Goal: Information Seeking & Learning: Learn about a topic

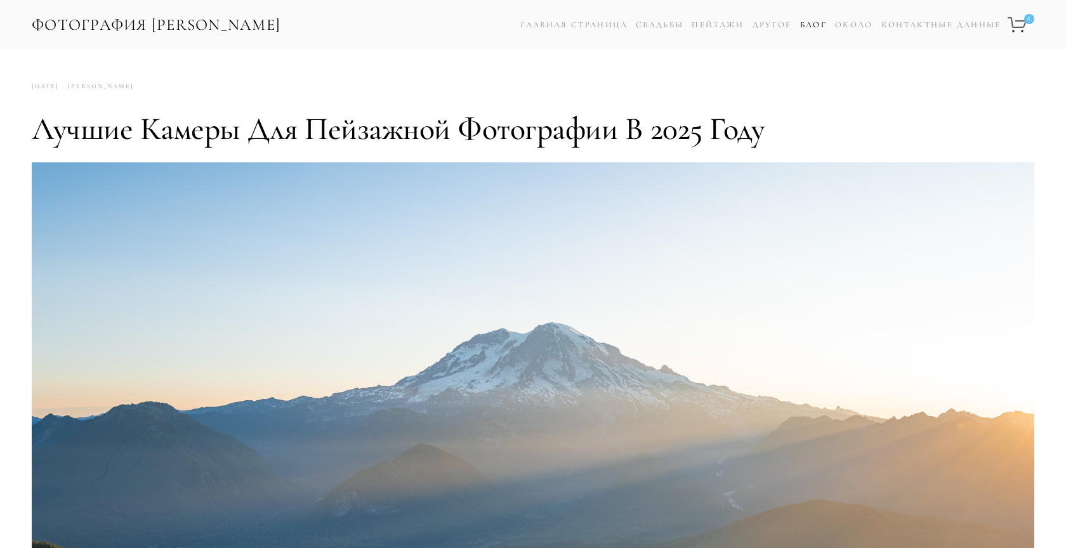
click at [811, 25] on link "блог" at bounding box center [813, 25] width 27 height 18
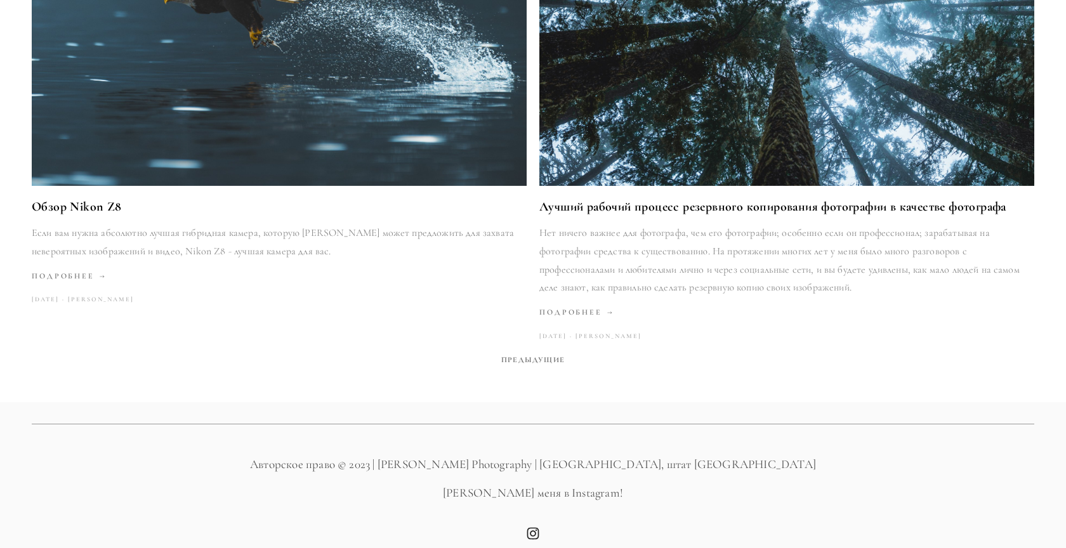
scroll to position [2267, 0]
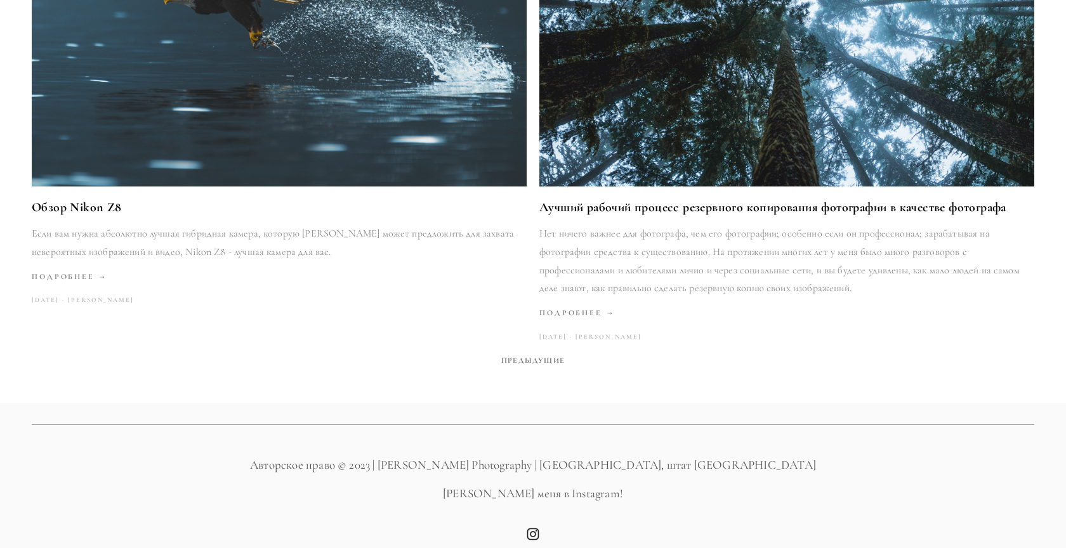
click at [521, 351] on span "Предыдущие" at bounding box center [533, 360] width 74 height 18
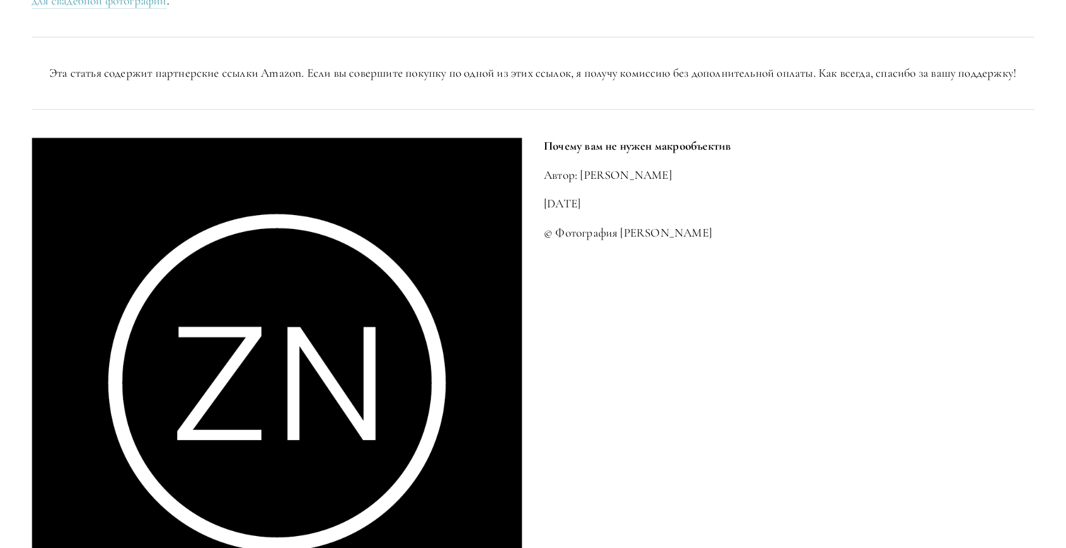
scroll to position [2025, 0]
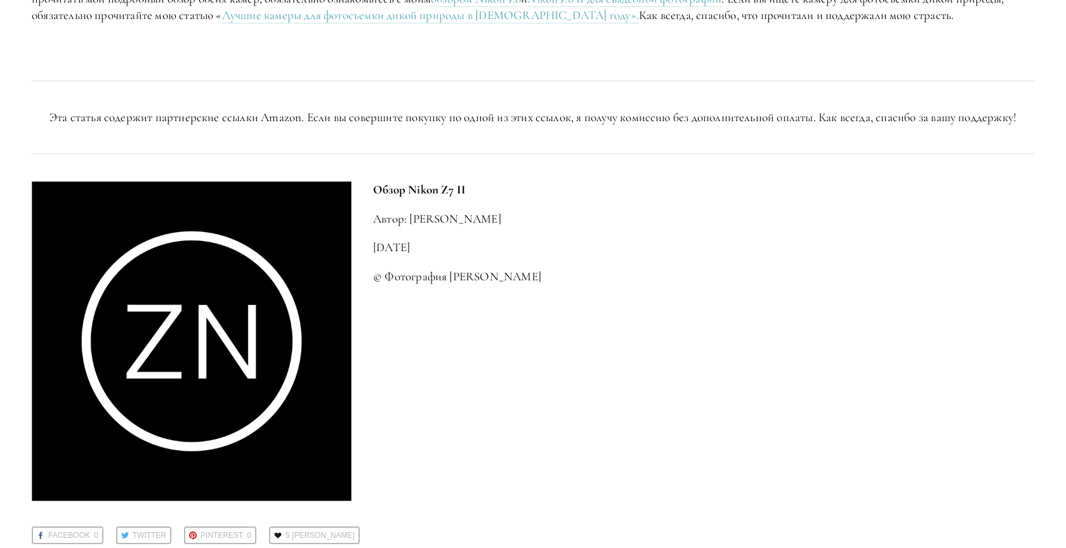
scroll to position [2790, 0]
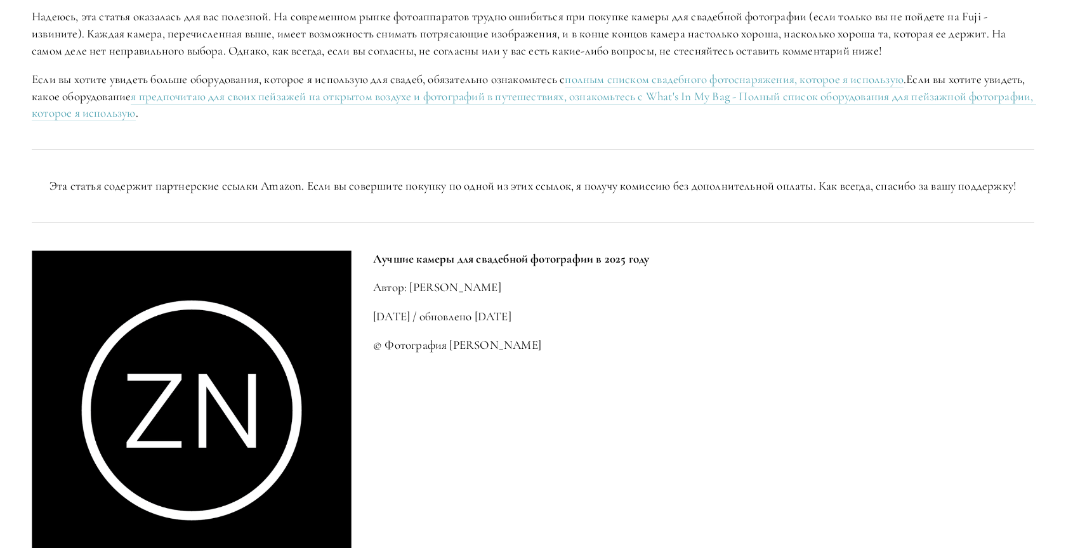
scroll to position [4403, 0]
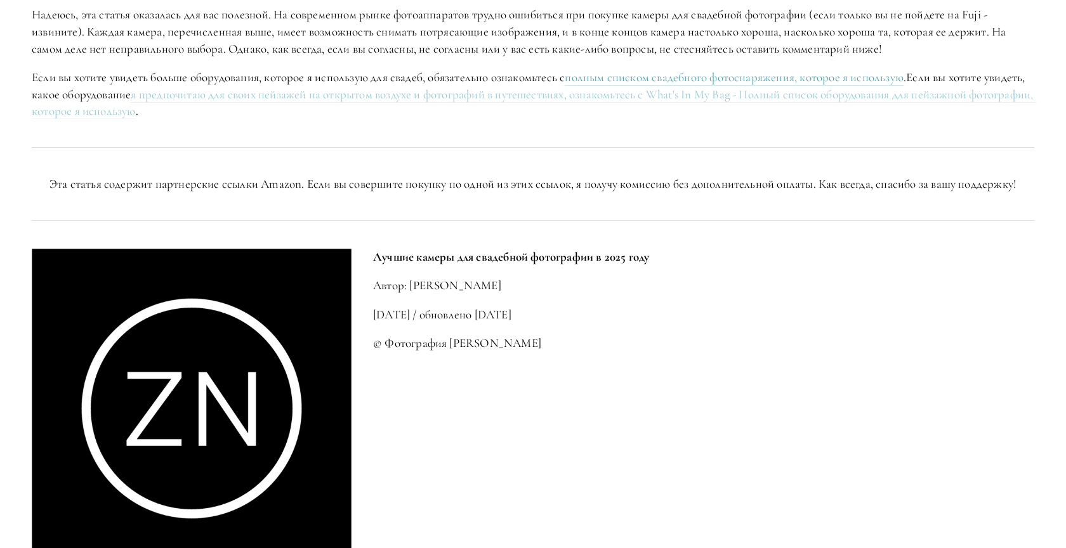
click at [699, 120] on link "я предпочитаю для своих пейзажей на открытом воздухе и фотографий в путешествия…" at bounding box center [534, 103] width 1004 height 33
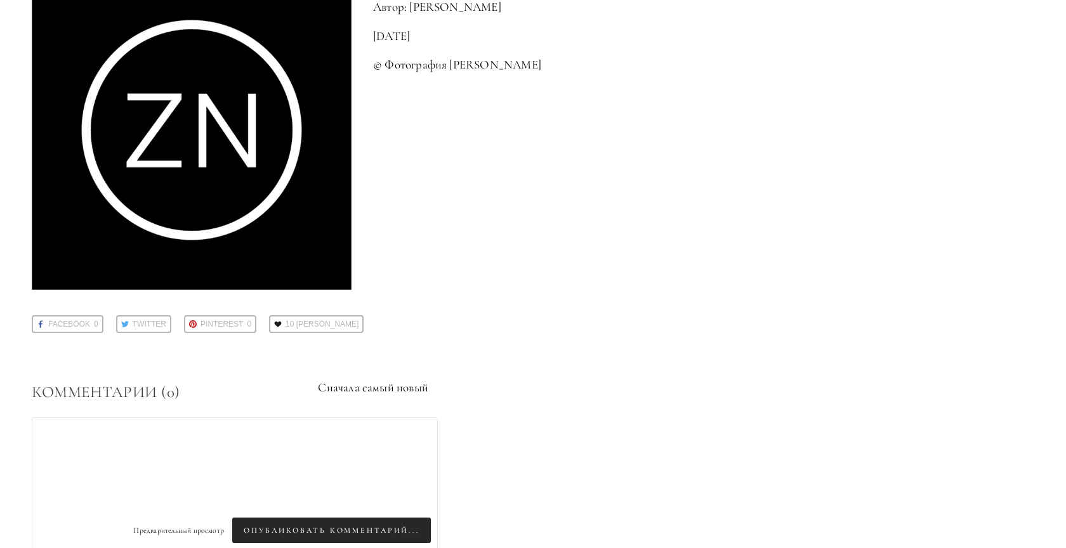
scroll to position [4102, 0]
